Goal: Task Accomplishment & Management: Manage account settings

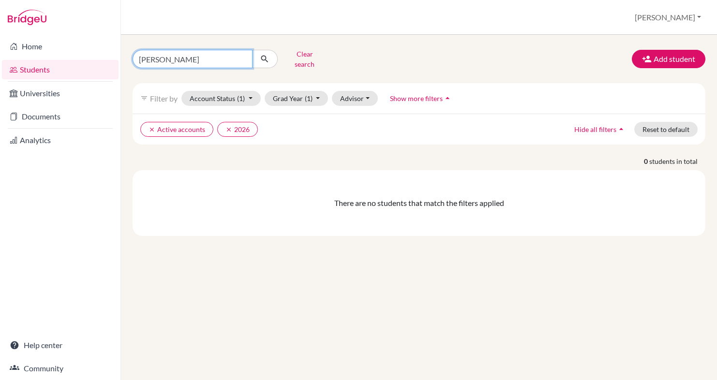
click at [243, 57] on input "[PERSON_NAME]" at bounding box center [193, 59] width 120 height 18
click at [185, 57] on input "Find student by name..." at bounding box center [193, 59] width 120 height 18
type input "T"
click button "submit" at bounding box center [265, 59] width 26 height 18
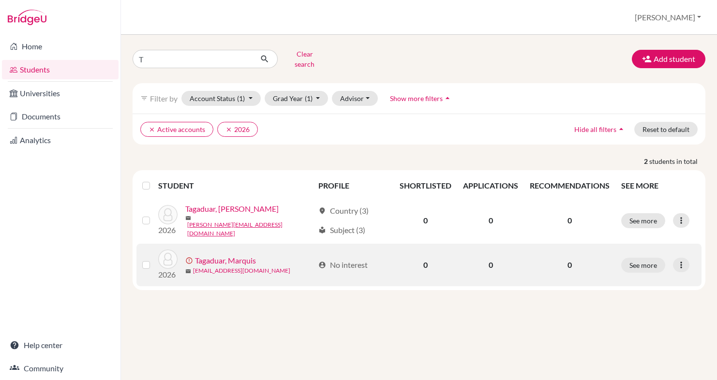
click at [234, 267] on link "[EMAIL_ADDRESS][DOMAIN_NAME]" at bounding box center [241, 271] width 97 height 9
click at [223, 255] on link "Tagaduar, Marquis" at bounding box center [225, 261] width 61 height 12
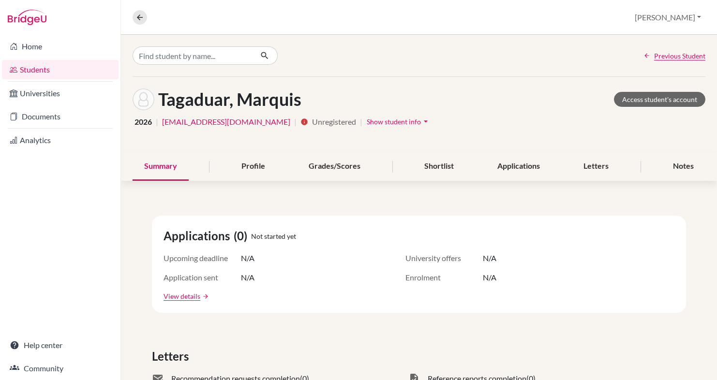
click at [367, 120] on span "Show student info" at bounding box center [394, 122] width 54 height 8
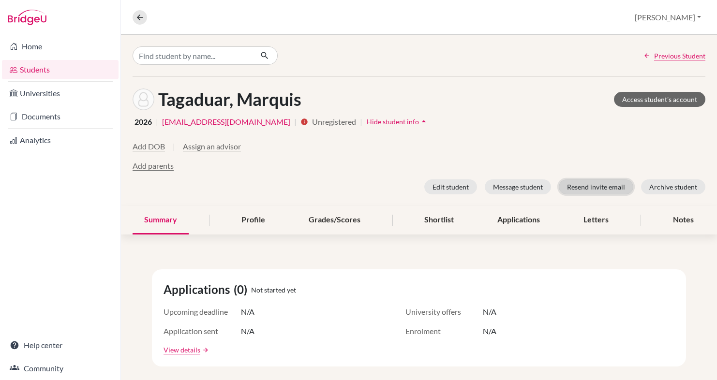
click at [597, 187] on button "Resend invite email" at bounding box center [596, 187] width 75 height 15
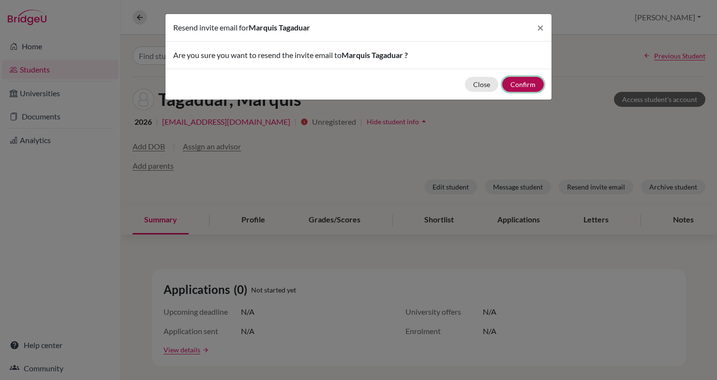
click at [523, 80] on button "Confirm" at bounding box center [523, 84] width 42 height 15
